Goal: Navigation & Orientation: Find specific page/section

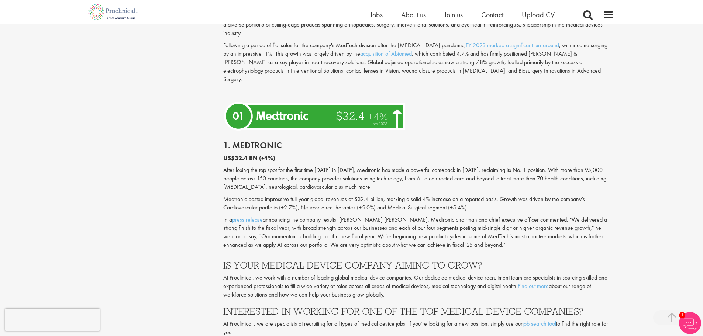
scroll to position [2066, 0]
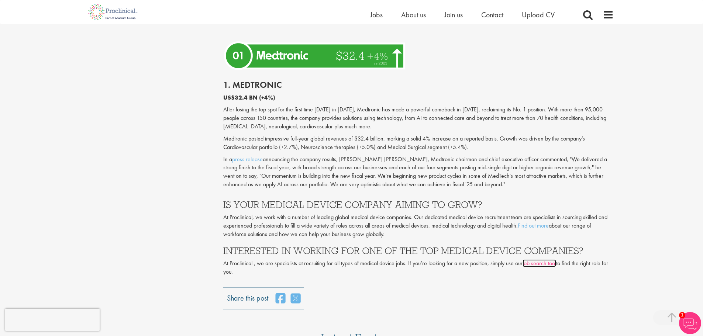
click at [535, 259] on link "job search tool" at bounding box center [539, 263] width 34 height 8
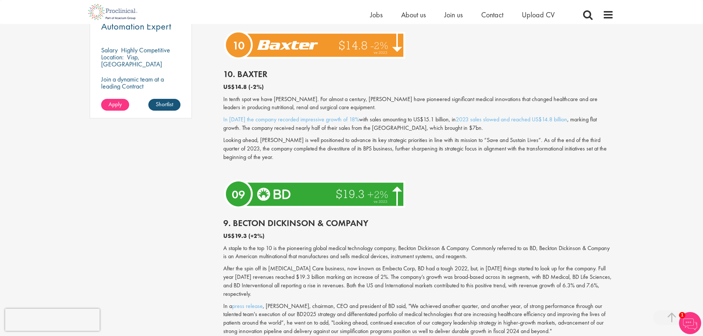
scroll to position [590, 0]
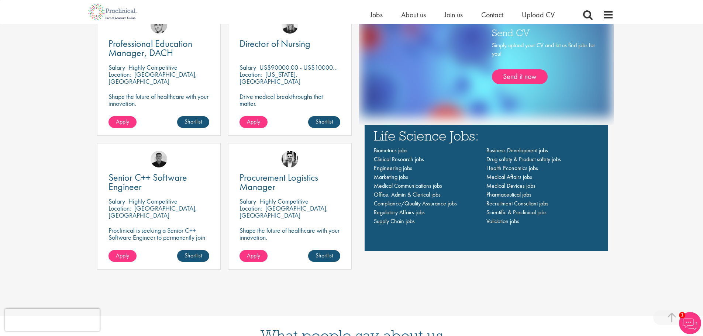
scroll to position [539, 0]
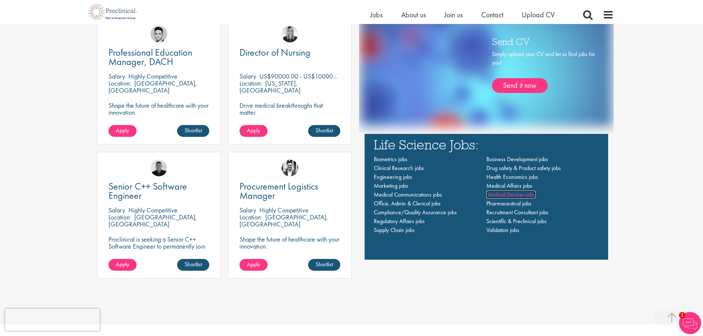
click at [532, 193] on span "Medical Devices jobs" at bounding box center [510, 195] width 49 height 8
